Goal: Task Accomplishment & Management: Manage account settings

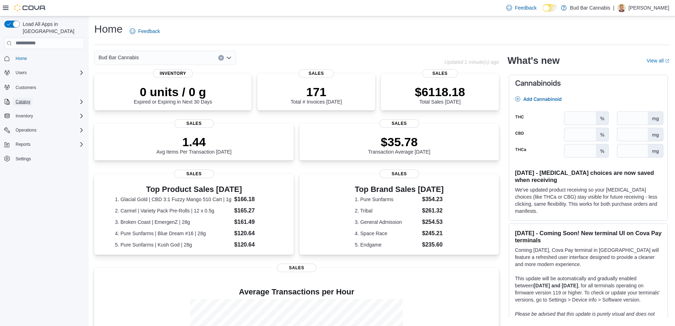
click at [18, 97] on span "Catalog" at bounding box center [23, 101] width 15 height 9
click at [26, 70] on span "Users" at bounding box center [21, 73] width 11 height 6
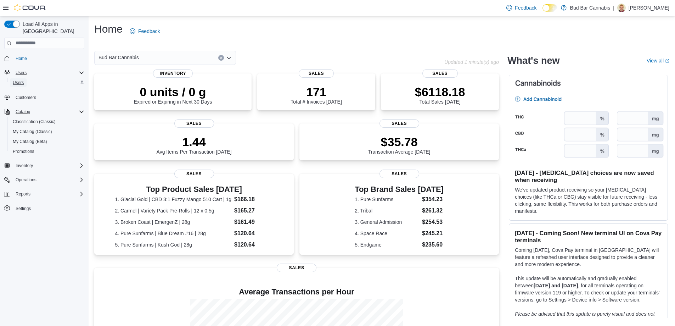
click at [23, 80] on span "Users" at bounding box center [18, 83] width 11 height 6
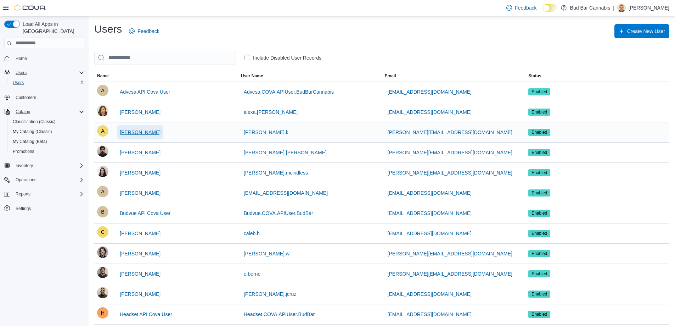
click at [130, 129] on span "[PERSON_NAME]" at bounding box center [140, 132] width 41 height 7
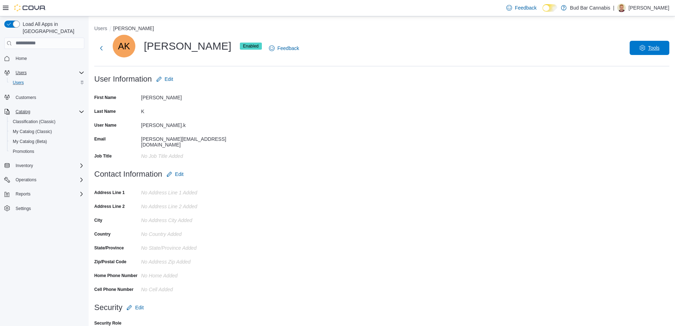
click at [660, 48] on span "Tools" at bounding box center [654, 47] width 12 height 7
click at [173, 79] on span "Edit" at bounding box center [169, 78] width 9 height 7
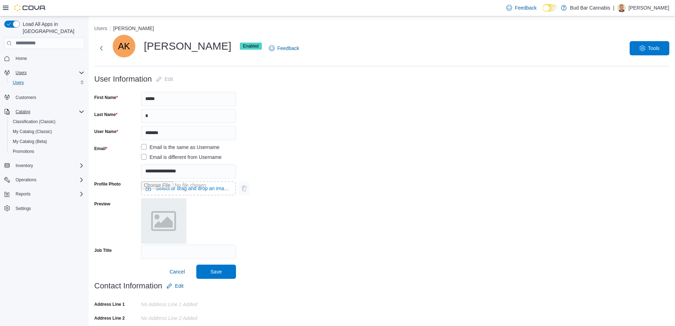
click at [173, 216] on img at bounding box center [163, 220] width 45 height 45
click at [176, 190] on input "Use aria labels when no actual label is in use" at bounding box center [188, 188] width 95 height 14
click at [183, 191] on input "Use aria labels when no actual label is in use" at bounding box center [188, 188] width 95 height 14
type input "**********"
click at [230, 269] on span "Save" at bounding box center [216, 271] width 31 height 14
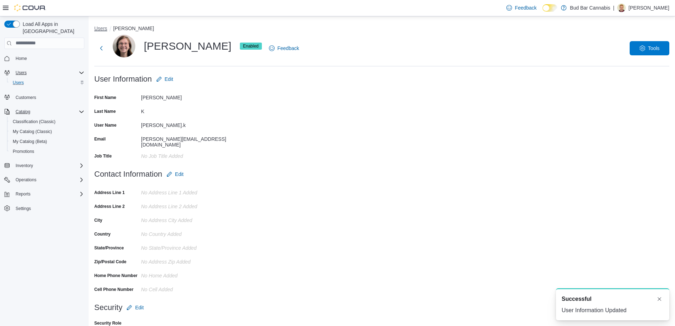
click at [104, 29] on button "Users" at bounding box center [100, 29] width 13 height 6
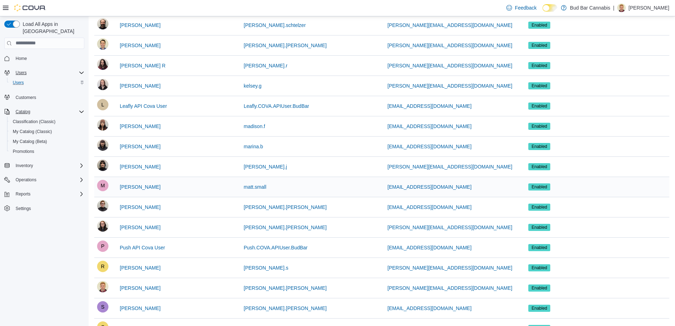
scroll to position [388, 0]
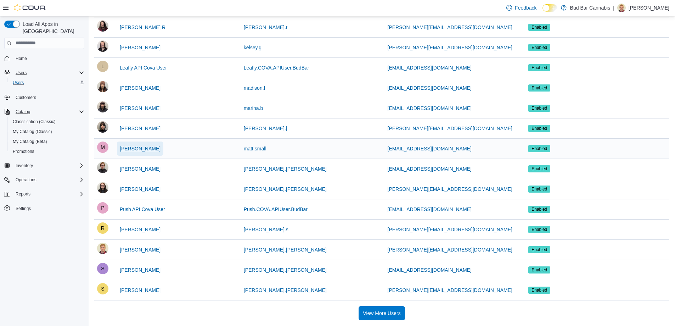
click at [127, 148] on span "[PERSON_NAME]" at bounding box center [140, 148] width 41 height 7
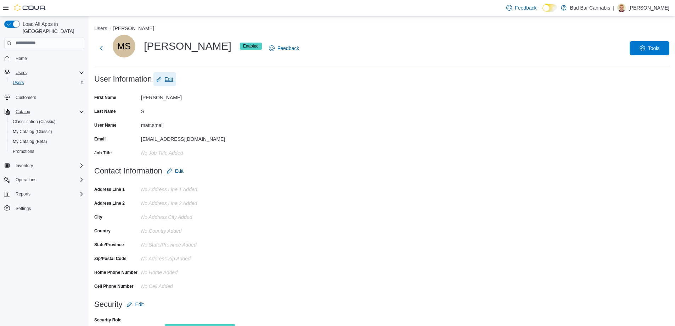
click at [173, 82] on span "Edit" at bounding box center [169, 78] width 9 height 7
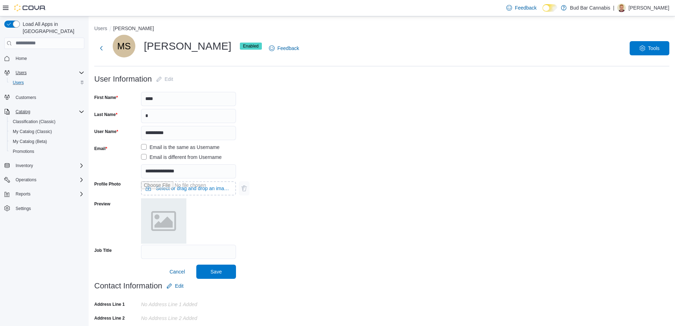
click at [160, 216] on img at bounding box center [163, 220] width 45 height 45
click at [180, 185] on input "Use aria labels when no actual label is in use" at bounding box center [188, 188] width 95 height 14
type input "**********"
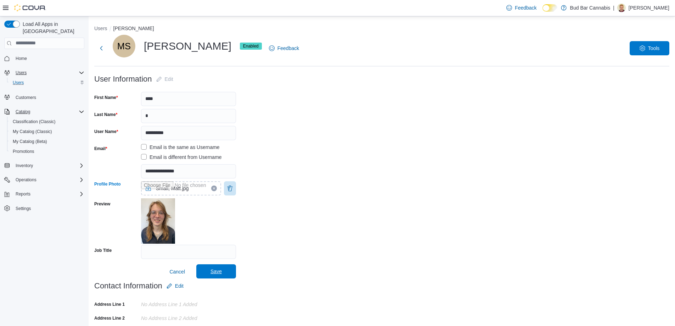
click at [229, 271] on span "Save" at bounding box center [216, 271] width 31 height 14
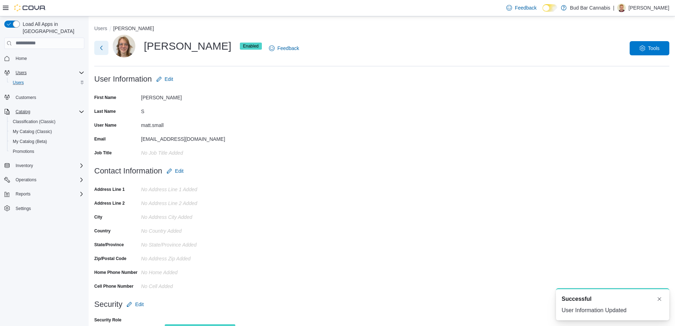
click at [98, 46] on button "Next" at bounding box center [101, 48] width 14 height 14
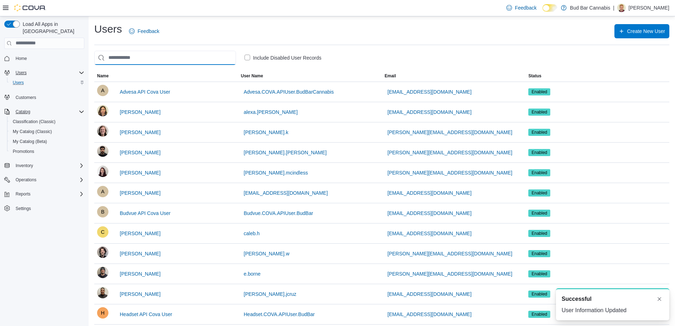
click at [166, 53] on input "search" at bounding box center [165, 58] width 142 height 14
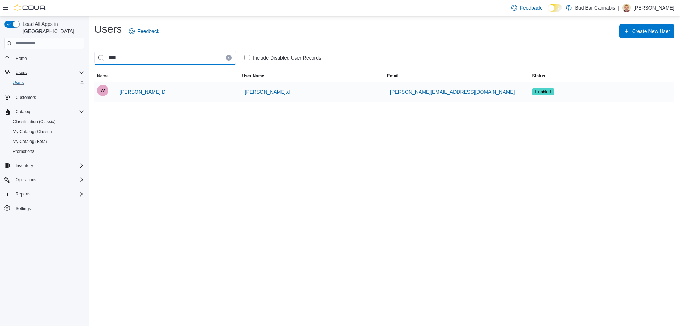
type input "****"
click at [136, 96] on span "[PERSON_NAME] D" at bounding box center [143, 92] width 46 height 14
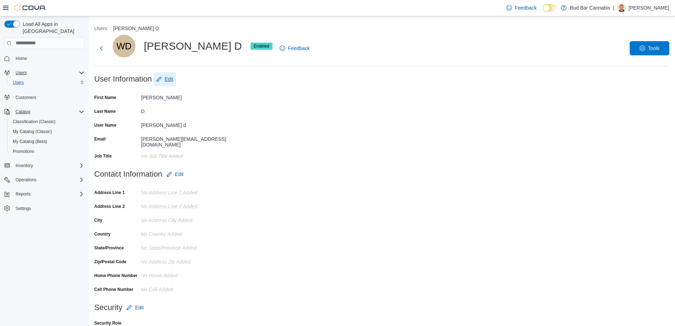
click at [172, 83] on span "Edit" at bounding box center [164, 79] width 17 height 14
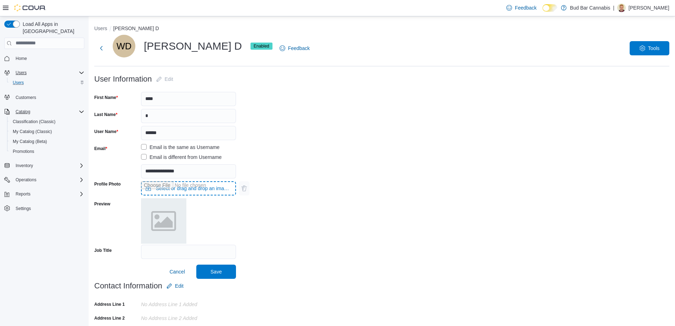
click at [177, 188] on input "Use aria labels when no actual label is in use" at bounding box center [188, 188] width 95 height 14
type input "**********"
click at [219, 270] on span "Save" at bounding box center [215, 270] width 11 height 7
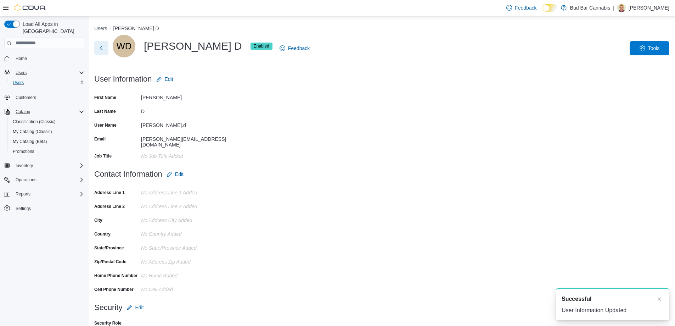
click at [102, 49] on button "Next" at bounding box center [101, 48] width 14 height 14
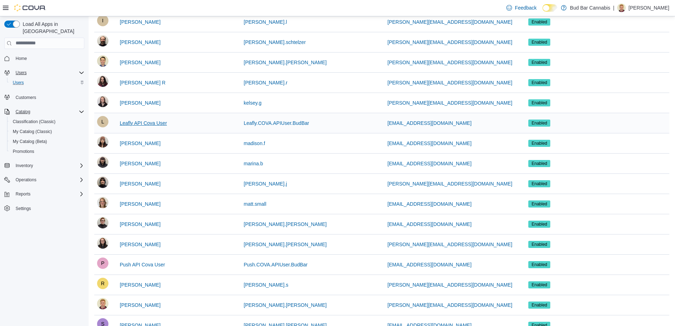
scroll to position [388, 0]
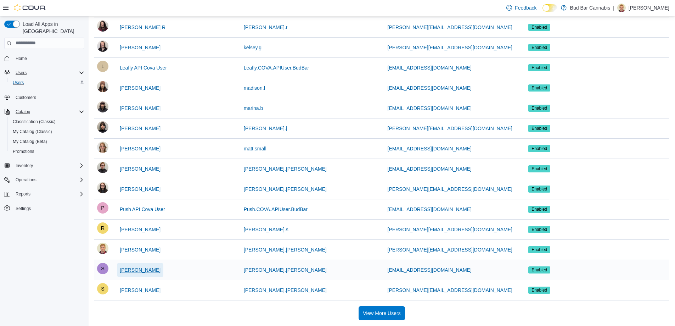
click at [134, 271] on span "[PERSON_NAME]" at bounding box center [140, 269] width 41 height 7
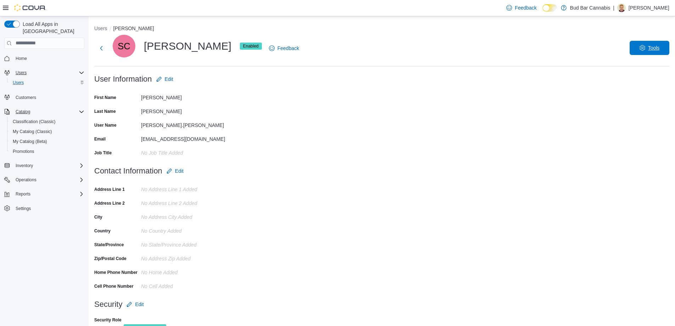
click at [657, 50] on span "Tools" at bounding box center [654, 47] width 12 height 7
click at [650, 81] on span "Disable User" at bounding box center [637, 81] width 33 height 9
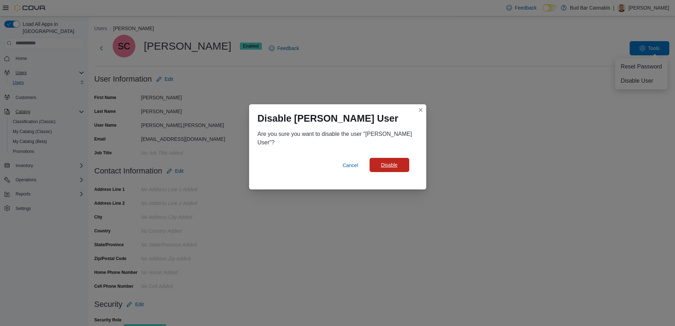
click at [399, 163] on span "Disable" at bounding box center [389, 165] width 31 height 14
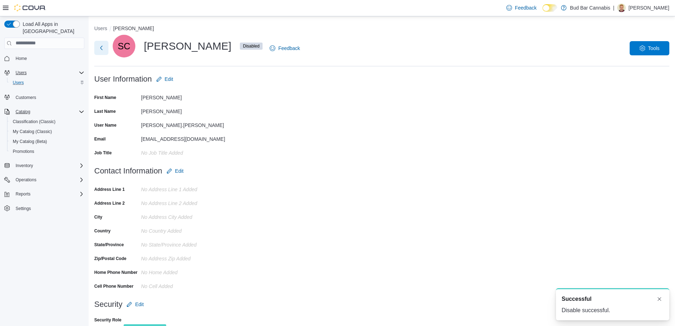
click at [103, 46] on button "Next" at bounding box center [101, 48] width 14 height 14
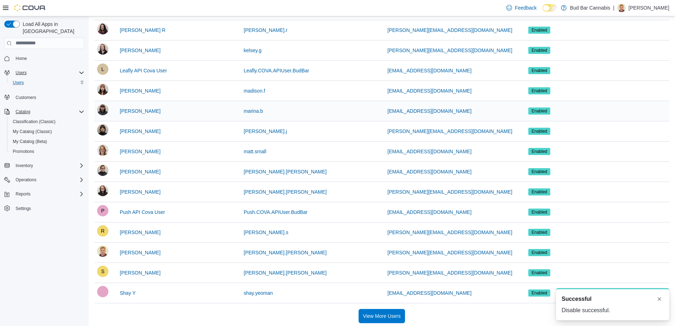
scroll to position [388, 0]
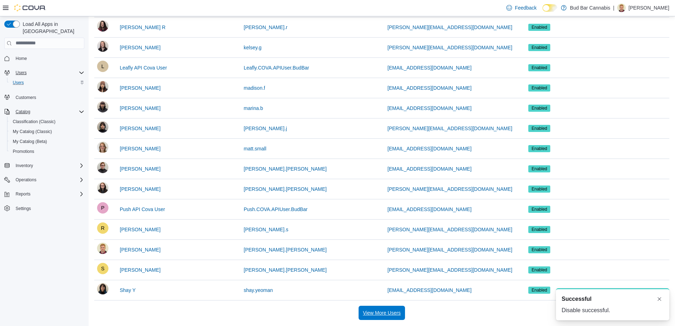
click at [387, 313] on span "View More Users" at bounding box center [382, 312] width 38 height 7
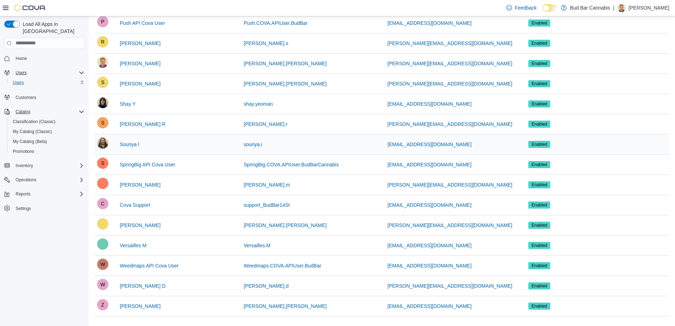
scroll to position [575, 0]
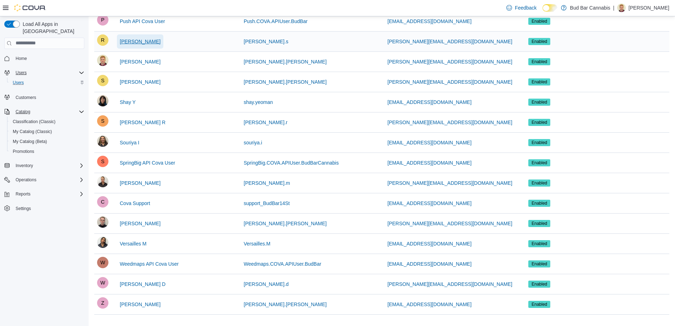
click at [131, 45] on span "[PERSON_NAME]" at bounding box center [140, 41] width 41 height 14
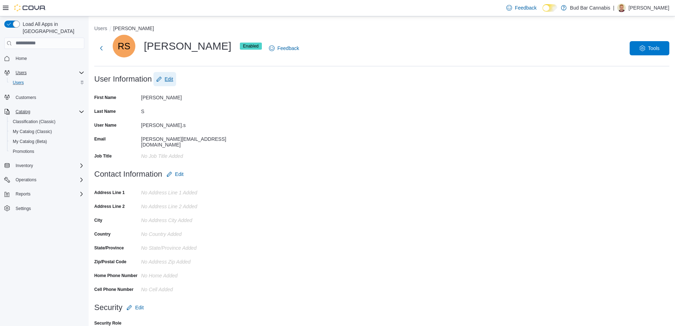
click at [173, 78] on span "Edit" at bounding box center [169, 78] width 9 height 7
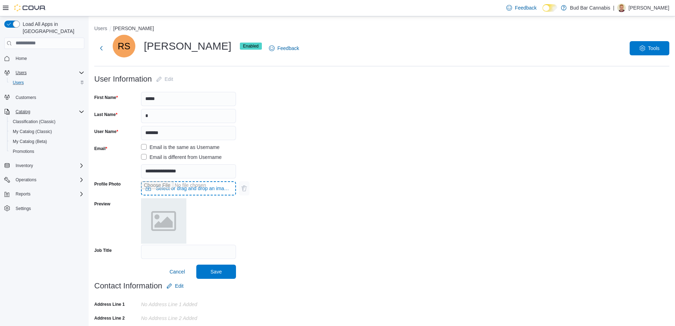
click at [185, 188] on input "Use aria labels when no actual label is in use" at bounding box center [188, 188] width 95 height 14
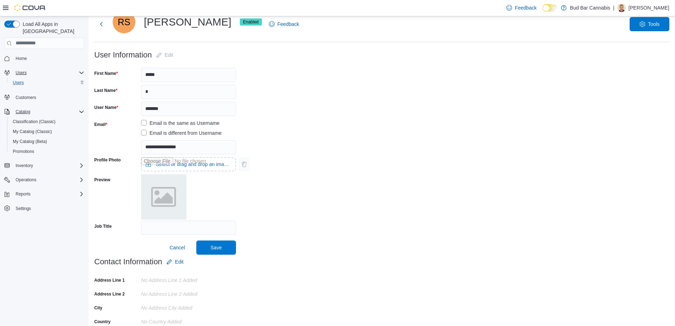
scroll to position [35, 0]
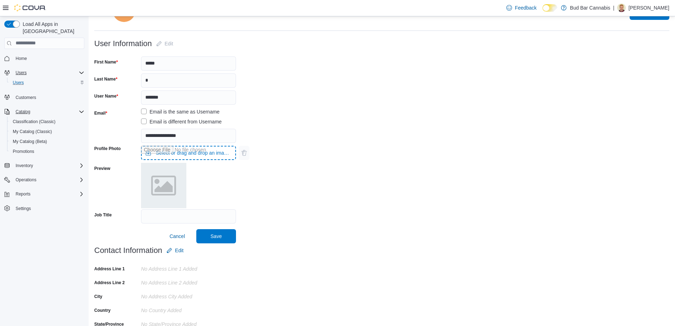
click at [173, 151] on input "Use aria labels when no actual label is in use" at bounding box center [188, 153] width 95 height 14
click at [300, 100] on form "**********" at bounding box center [381, 139] width 575 height 207
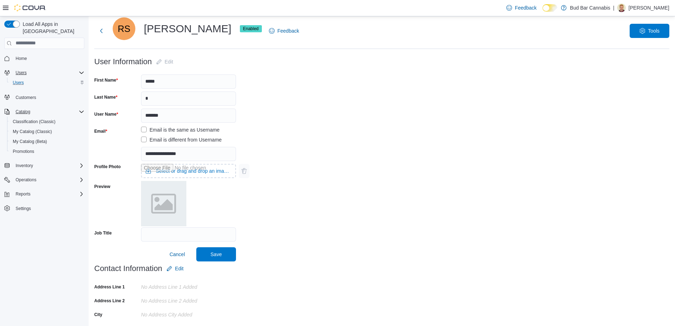
scroll to position [0, 0]
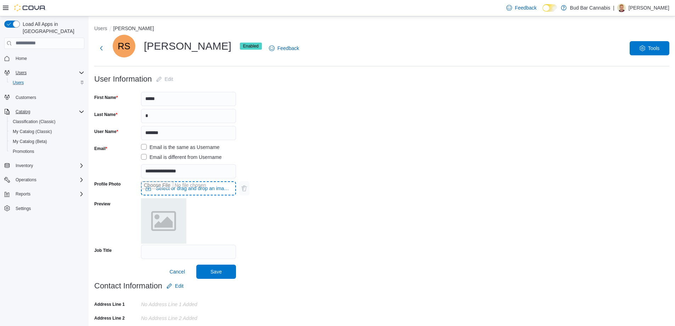
click at [202, 187] on input "Use aria labels when no actual label is in use" at bounding box center [188, 188] width 95 height 14
type input "**********"
click at [220, 272] on span "Save" at bounding box center [215, 270] width 11 height 7
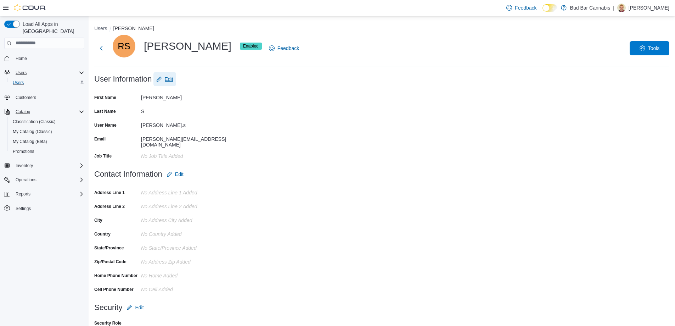
click at [171, 75] on span "Edit" at bounding box center [169, 78] width 9 height 7
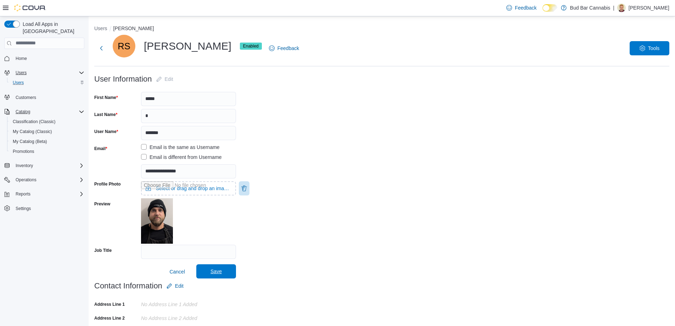
click at [222, 269] on span "Save" at bounding box center [216, 271] width 31 height 14
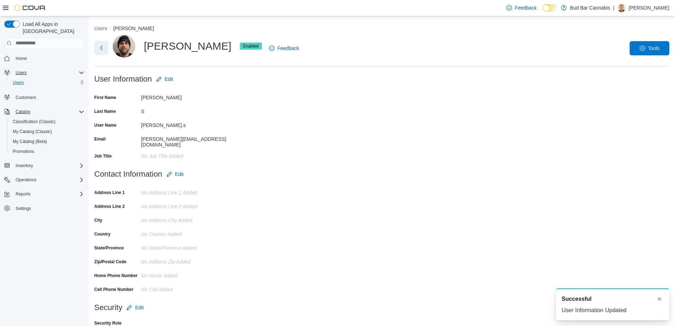
click at [101, 47] on button "Next" at bounding box center [101, 48] width 14 height 14
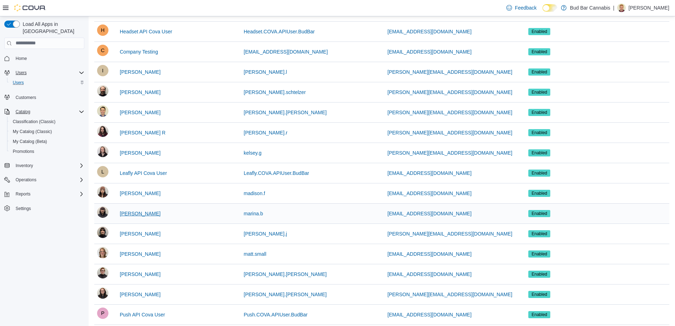
scroll to position [283, 0]
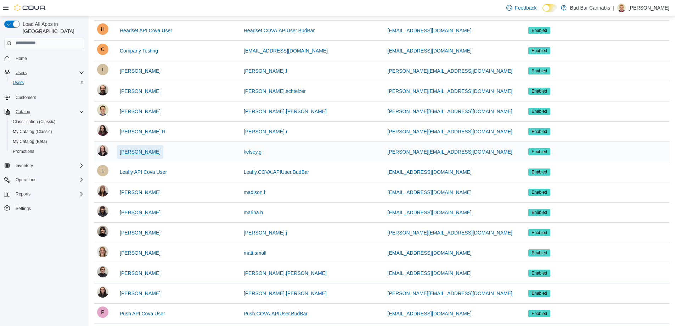
click at [134, 153] on span "[PERSON_NAME]" at bounding box center [140, 151] width 41 height 7
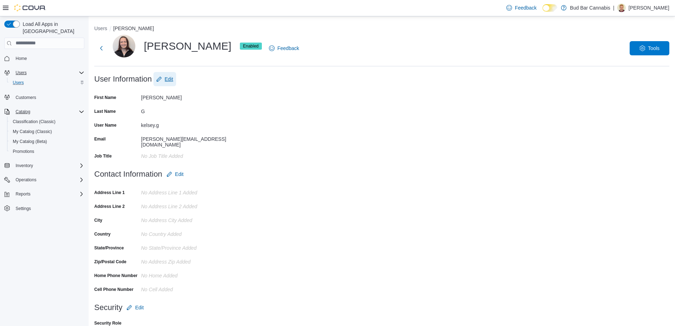
click at [173, 76] on span "Edit" at bounding box center [169, 78] width 9 height 7
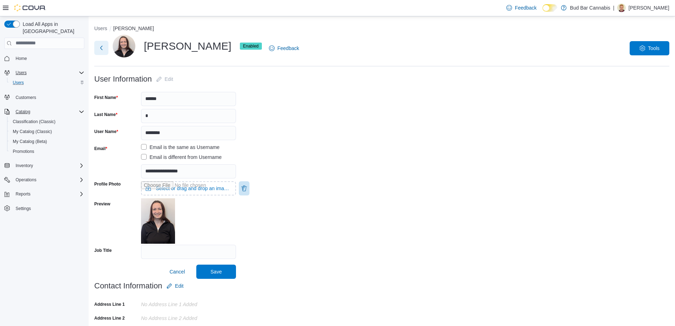
click at [98, 46] on button "Next" at bounding box center [101, 48] width 14 height 14
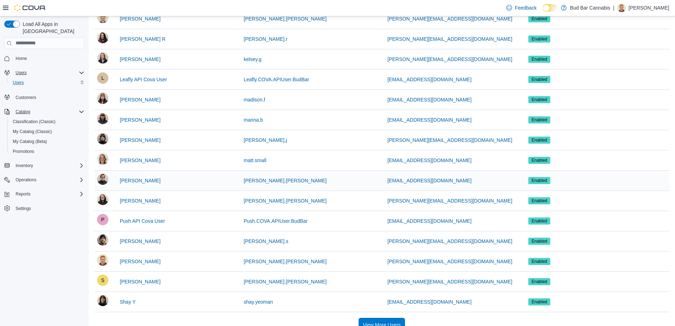
scroll to position [388, 0]
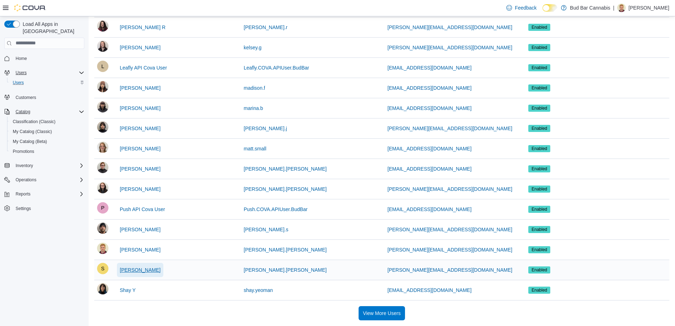
click at [130, 272] on span "[PERSON_NAME]" at bounding box center [140, 269] width 41 height 7
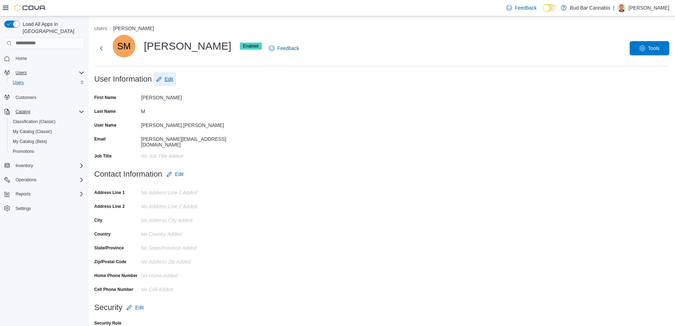
click at [173, 81] on span "Edit" at bounding box center [169, 78] width 9 height 7
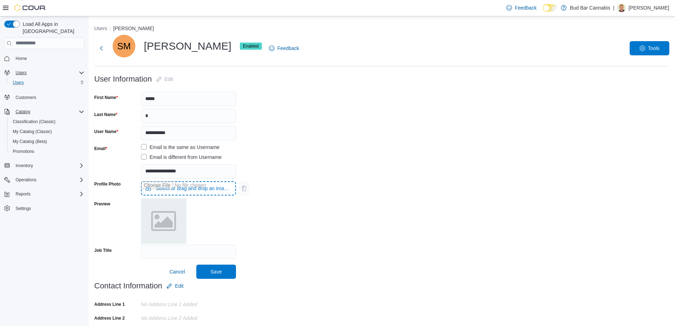
click at [173, 192] on input "Use aria labels when no actual label is in use" at bounding box center [188, 188] width 95 height 14
type input "**********"
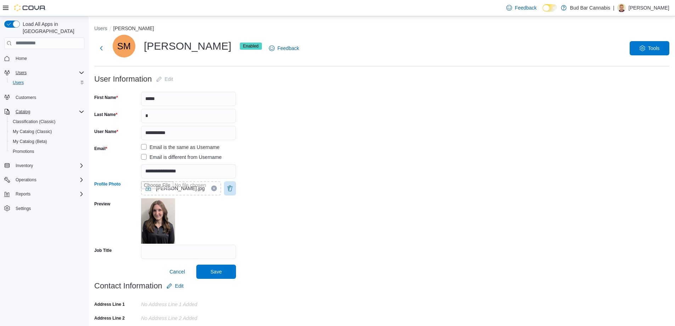
click at [305, 218] on div "Profile Photo [PERSON_NAME].jpg Preview" at bounding box center [381, 211] width 575 height 66
click at [222, 270] on span "Save" at bounding box center [216, 271] width 31 height 14
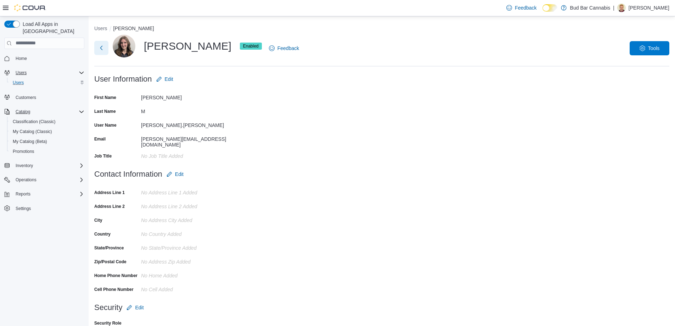
click at [103, 47] on button "Next" at bounding box center [101, 48] width 14 height 14
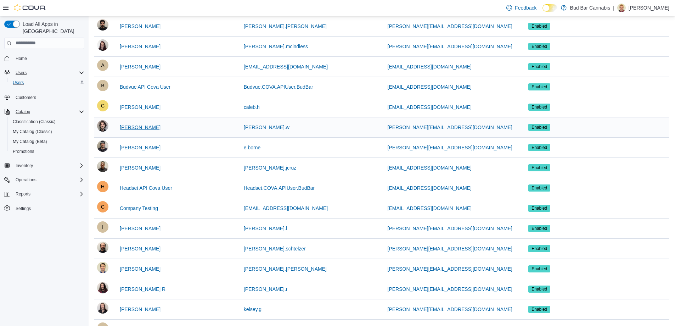
scroll to position [142, 0]
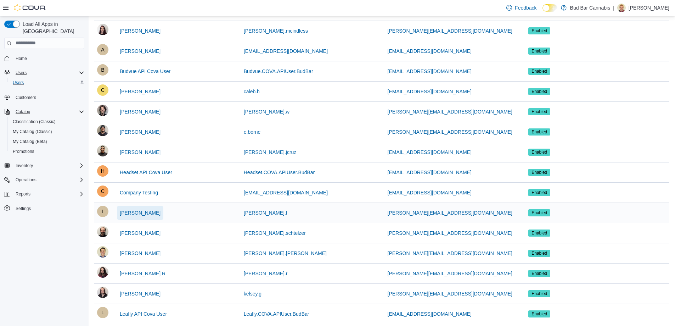
click at [129, 211] on span "[PERSON_NAME]" at bounding box center [140, 212] width 41 height 7
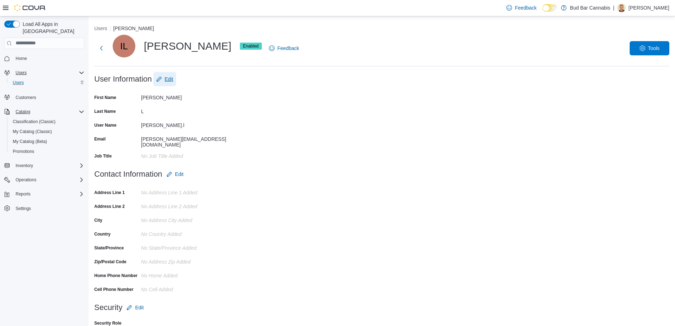
click at [173, 72] on span "Edit" at bounding box center [164, 79] width 17 height 14
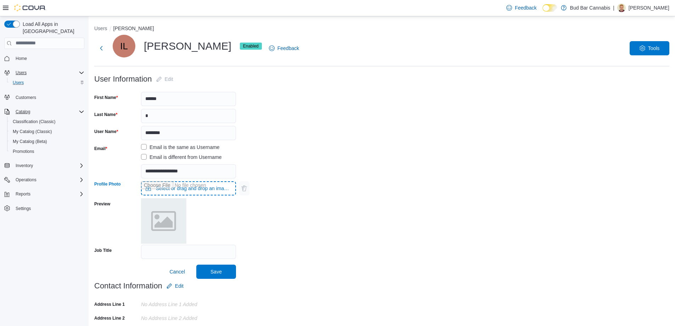
click at [188, 187] on input "Use aria labels when no actual label is in use" at bounding box center [188, 188] width 95 height 14
type input "**********"
click at [82, 24] on span "Load All Apps in [GEOGRAPHIC_DATA]" at bounding box center [52, 28] width 64 height 14
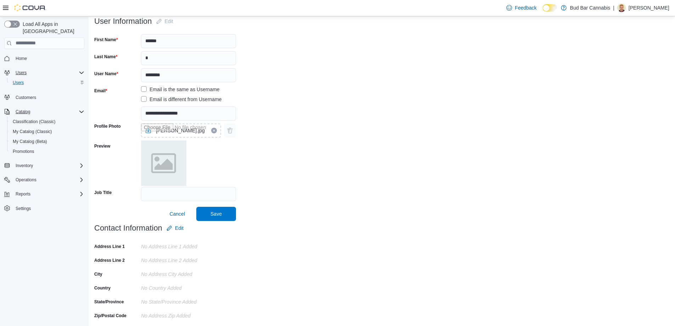
scroll to position [144, 0]
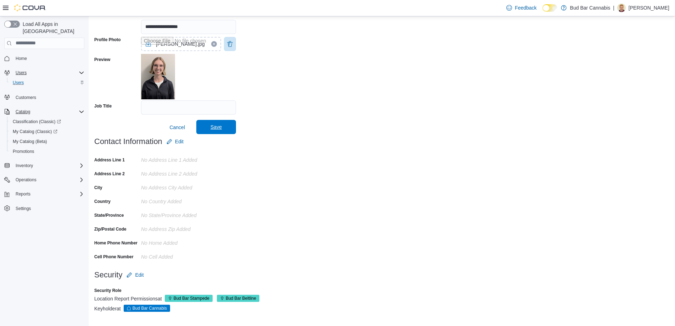
click at [224, 127] on span "Save" at bounding box center [216, 127] width 31 height 14
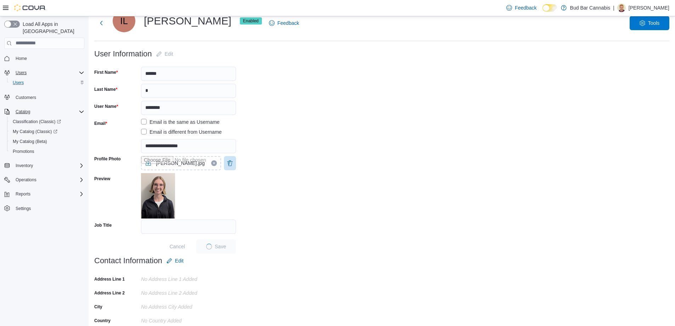
scroll to position [0, 0]
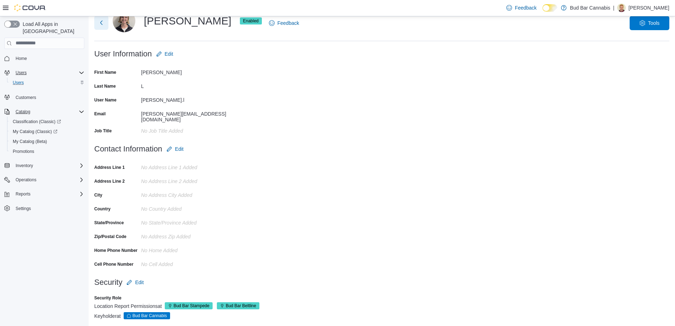
click at [102, 22] on button "Next" at bounding box center [101, 23] width 14 height 14
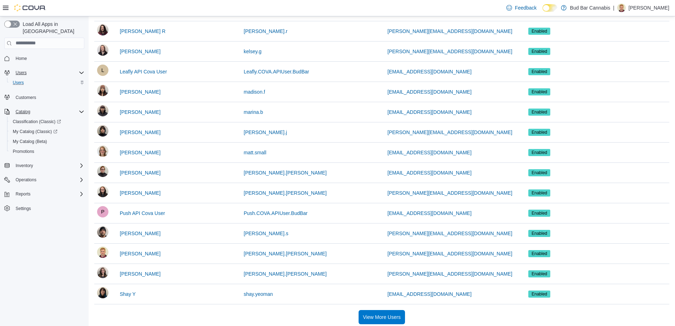
scroll to position [388, 0]
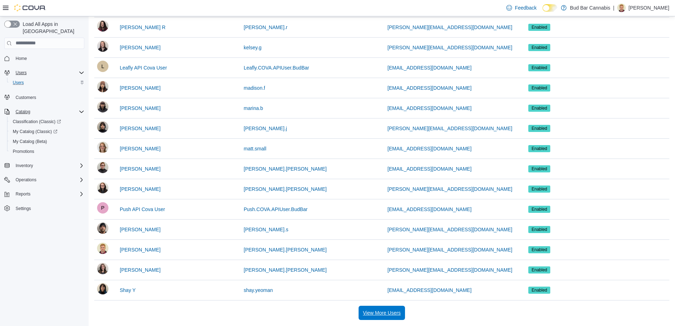
click at [391, 312] on span "View More Users" at bounding box center [382, 312] width 38 height 7
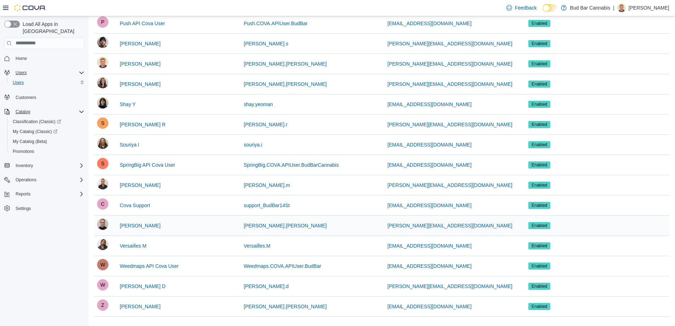
scroll to position [575, 0]
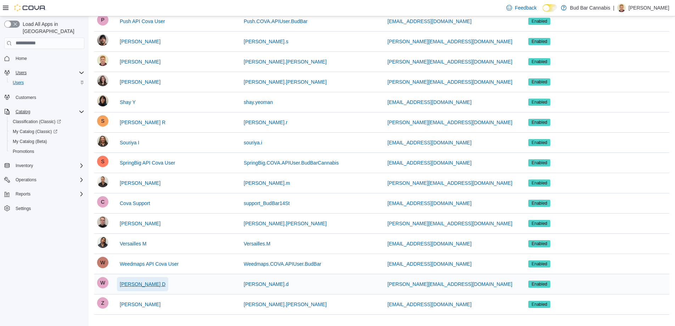
click at [128, 287] on span "[PERSON_NAME] D" at bounding box center [143, 284] width 46 height 14
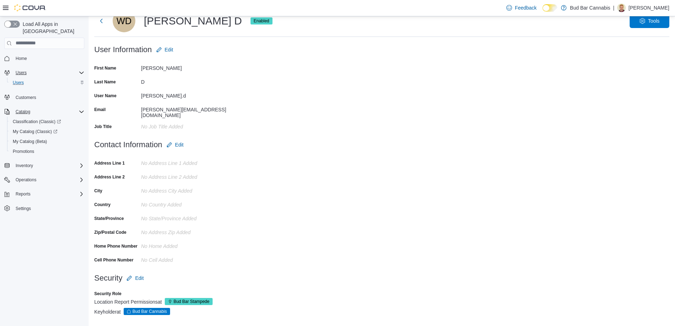
scroll to position [29, 0]
click at [170, 45] on span "Edit" at bounding box center [164, 50] width 17 height 14
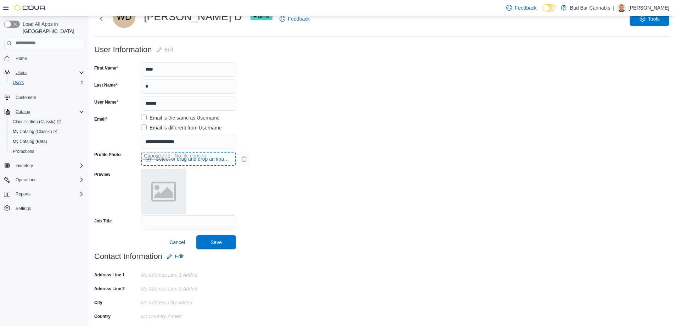
click at [190, 156] on input "Use aria labels when no actual label is in use" at bounding box center [188, 159] width 95 height 14
type input "**********"
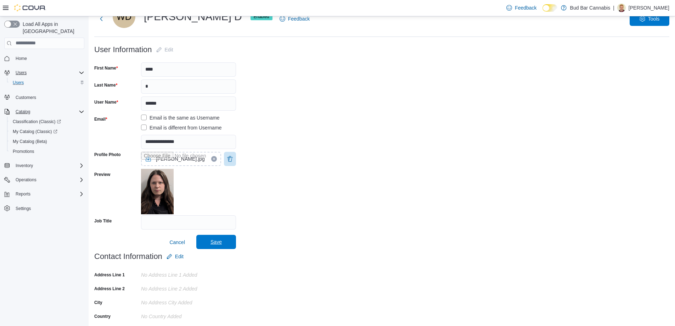
click at [225, 242] on span "Save" at bounding box center [216, 242] width 31 height 14
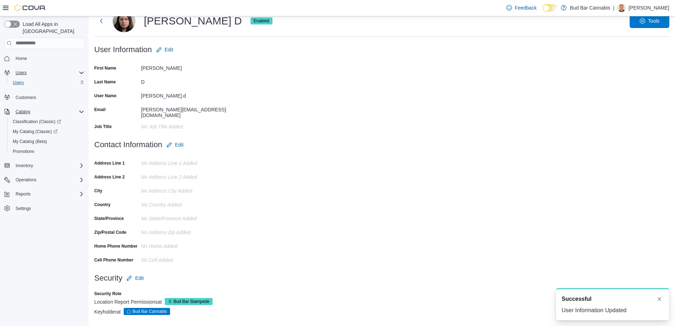
scroll to position [0, 0]
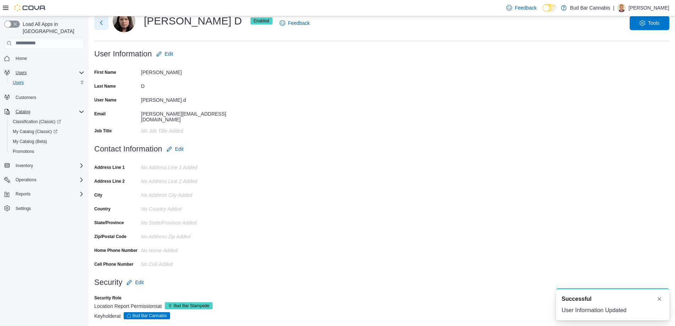
click at [102, 24] on button "Next" at bounding box center [101, 23] width 14 height 14
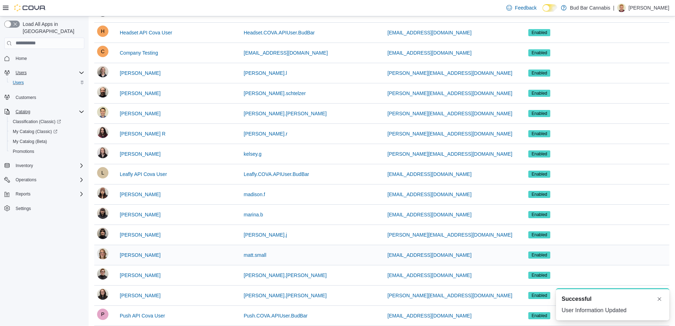
scroll to position [388, 0]
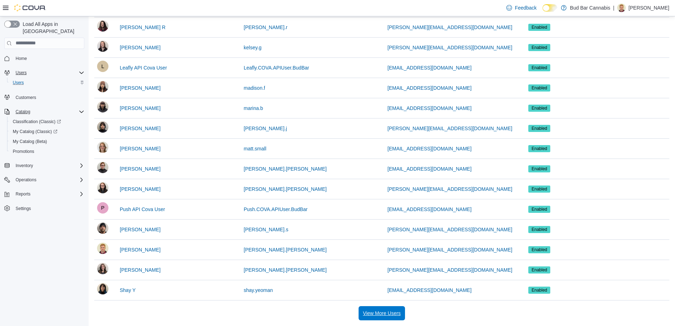
drag, startPoint x: 399, startPoint y: 311, endPoint x: 393, endPoint y: 303, distance: 10.2
click at [399, 311] on span "View More Users" at bounding box center [382, 312] width 38 height 7
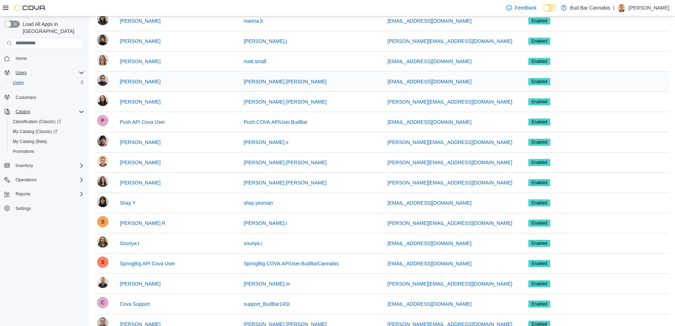
scroll to position [575, 0]
